Goal: Answer question/provide support: Share knowledge or assist other users

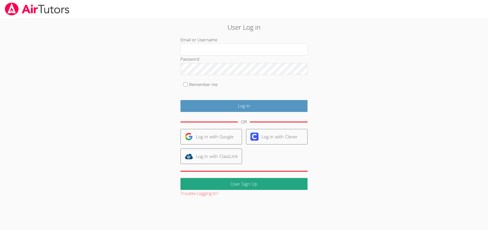
type input "revisedsat@gmail.com"
click at [187, 85] on input "Remember me" at bounding box center [186, 84] width 4 height 4
checkbox input "true"
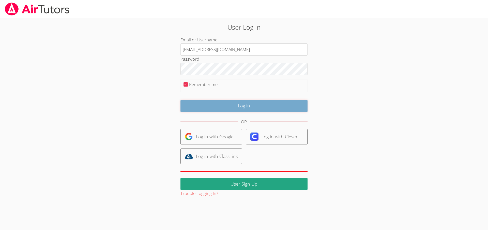
click at [212, 105] on input "Log in" at bounding box center [244, 106] width 127 height 12
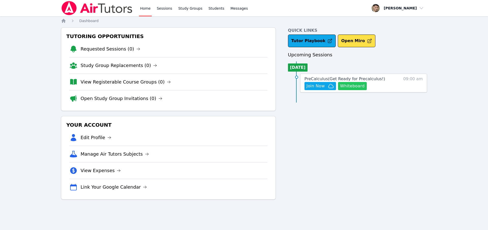
click at [348, 87] on button "Whiteboard" at bounding box center [352, 86] width 29 height 8
click at [328, 87] on icon "button" at bounding box center [331, 86] width 6 height 6
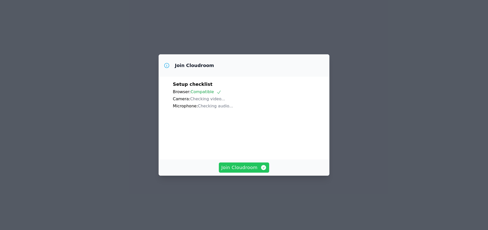
click at [246, 171] on span "Join Cloudroom" at bounding box center [245, 167] width 46 height 7
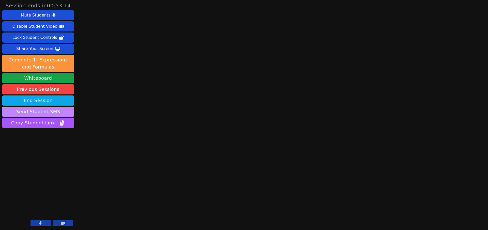
click at [40, 114] on button "Send Student SMS" at bounding box center [38, 112] width 72 height 10
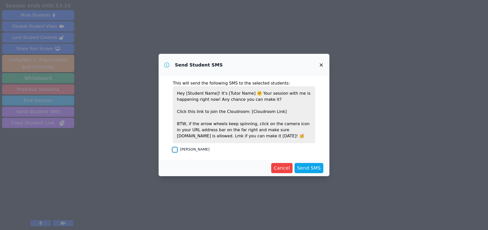
click at [176, 150] on input "[PERSON_NAME]" at bounding box center [175, 150] width 4 height 4
checkbox input "true"
click at [314, 168] on span "Send SMS" at bounding box center [309, 168] width 24 height 7
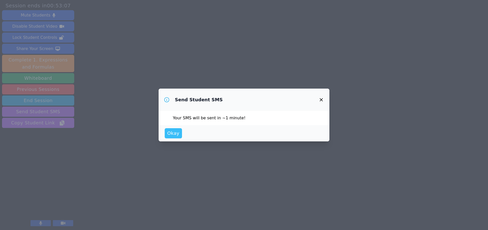
click at [176, 136] on span "Okay" at bounding box center [173, 133] width 12 height 7
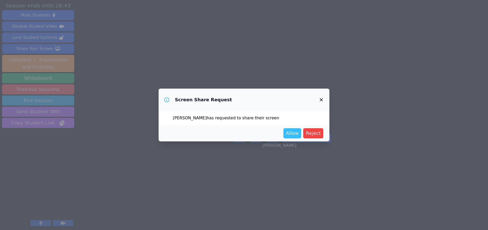
click at [297, 133] on span "Allow" at bounding box center [292, 133] width 13 height 7
drag, startPoint x: 305, startPoint y: 138, endPoint x: 296, endPoint y: 142, distance: 10.2
click at [296, 142] on div "Screen Share Request Mekhai Jeffress has requested to share their screen Allow …" at bounding box center [244, 115] width 488 height 230
click at [294, 132] on span "Allow" at bounding box center [292, 133] width 13 height 7
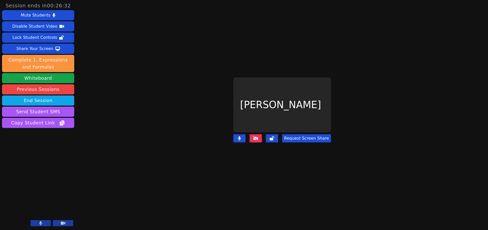
click at [260, 136] on button at bounding box center [256, 139] width 12 height 8
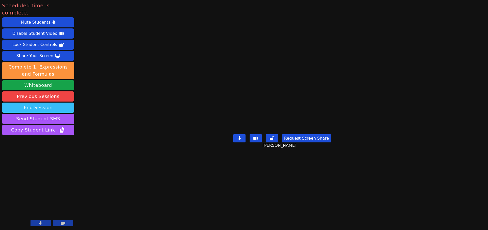
click at [50, 103] on button "End Session" at bounding box center [38, 108] width 72 height 10
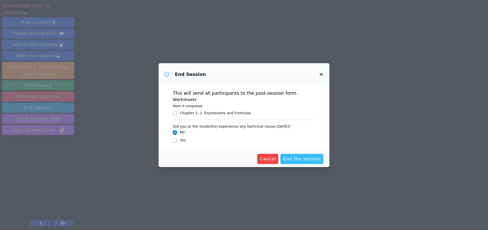
click at [304, 160] on span "End the session" at bounding box center [302, 159] width 38 height 7
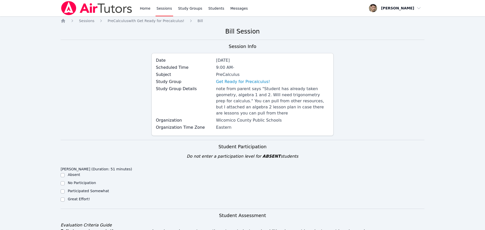
scroll to position [96, 0]
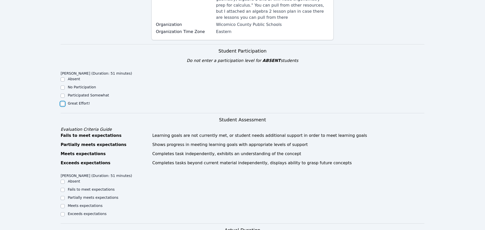
click at [63, 105] on input "Great Effort!" at bounding box center [63, 104] width 4 height 4
checkbox input "true"
click at [62, 206] on input "Meets expectations" at bounding box center [63, 206] width 4 height 4
checkbox input "true"
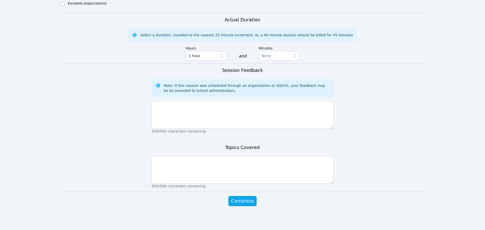
scroll to position [307, 0]
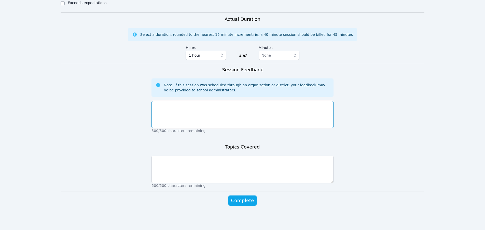
click at [186, 116] on textarea at bounding box center [242, 114] width 182 height 27
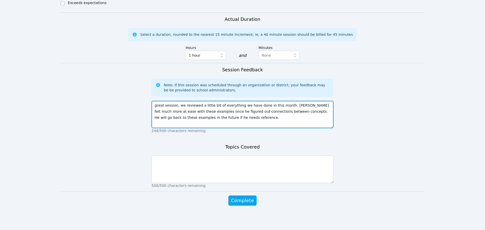
type textarea "great session, we reviewed a little bit of everything we have done in this mont…"
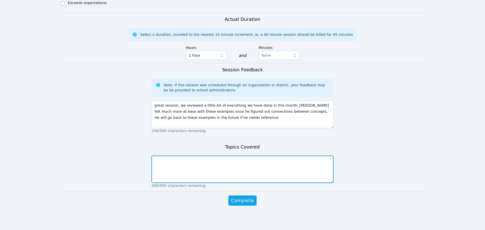
click at [182, 163] on textarea at bounding box center [242, 169] width 182 height 27
click at [233, 162] on textarea "ttrigonometry word problems, conversions, triabgles, unit circle" at bounding box center [242, 169] width 182 height 27
click at [272, 163] on textarea "ttrigonometry word problems, conversions, triangles, unit circle" at bounding box center [242, 169] width 182 height 27
click at [157, 160] on textarea "ttrigonometry word problems, conversions, triangles, unit circle, inverses" at bounding box center [242, 169] width 182 height 27
type textarea "trigonometry word problems, conversions, triangles, unit circle, inverses"
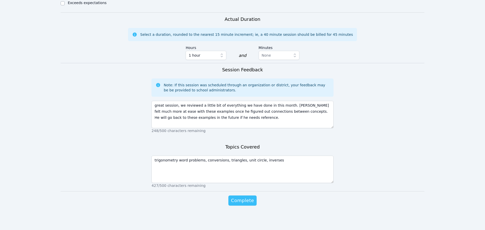
click at [245, 204] on span "Complete" at bounding box center [242, 200] width 23 height 7
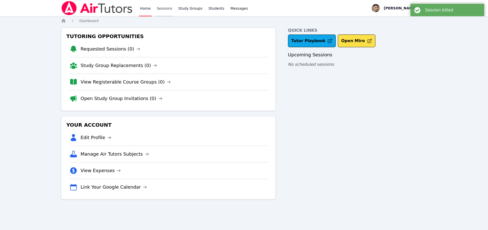
click at [165, 11] on link "Sessions" at bounding box center [165, 8] width 18 height 16
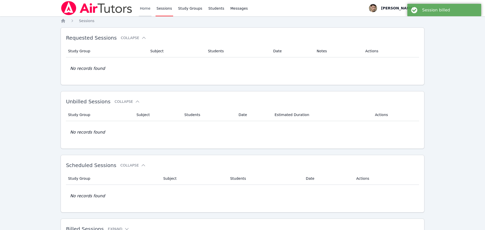
click at [146, 8] on link "Home" at bounding box center [145, 8] width 12 height 16
